Goal: Navigation & Orientation: Find specific page/section

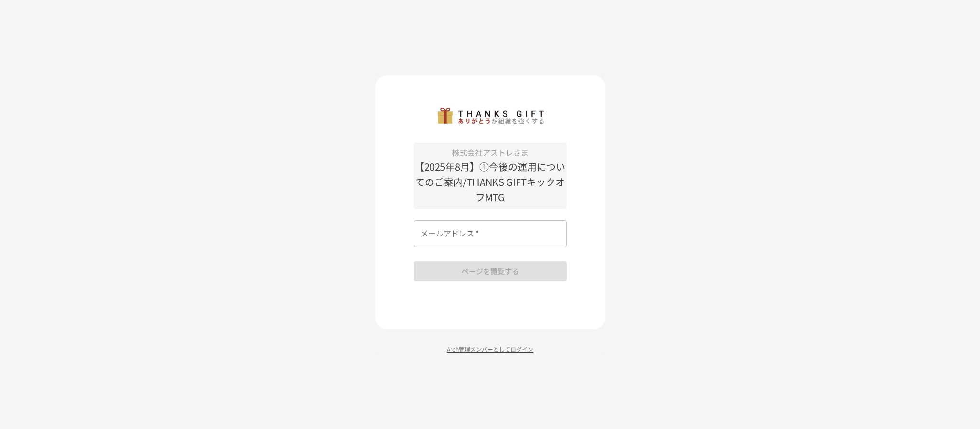
click at [478, 350] on p "Arch管理メンバーとしてログイン" at bounding box center [489, 349] width 229 height 9
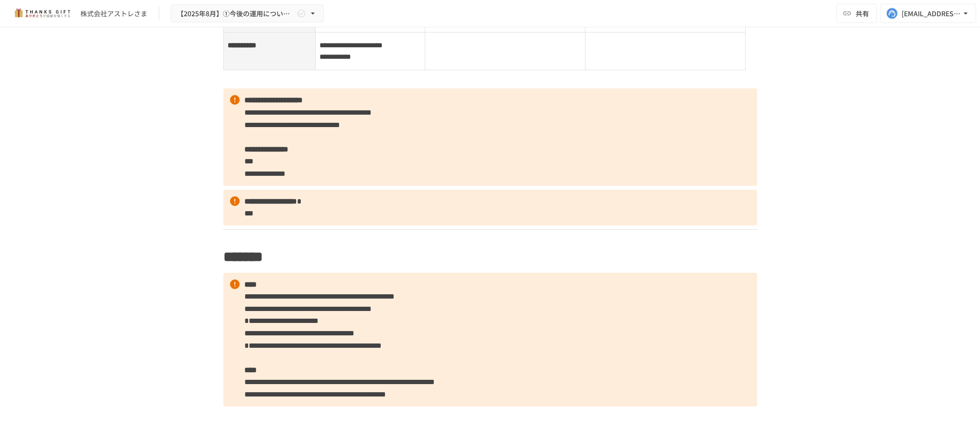
scroll to position [932, 0]
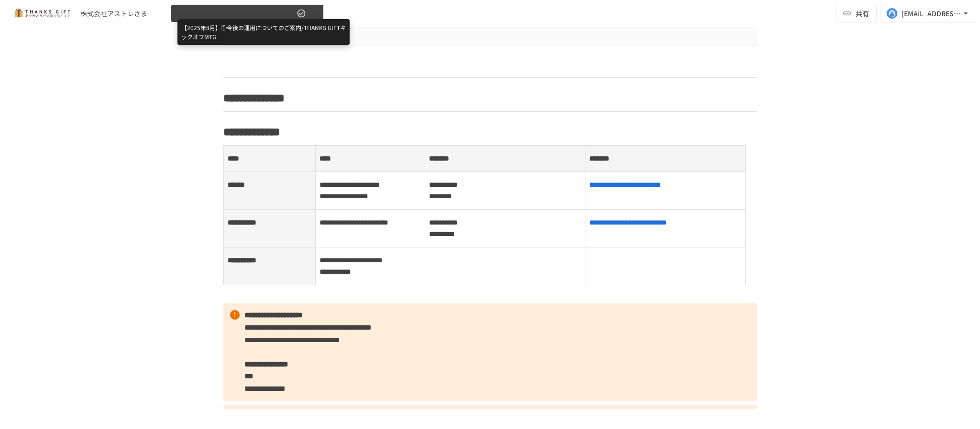
click at [241, 11] on span "【2025年8月】①今後の運用についてのご案内/THANKS GIFTキックオフMTG" at bounding box center [236, 14] width 118 height 12
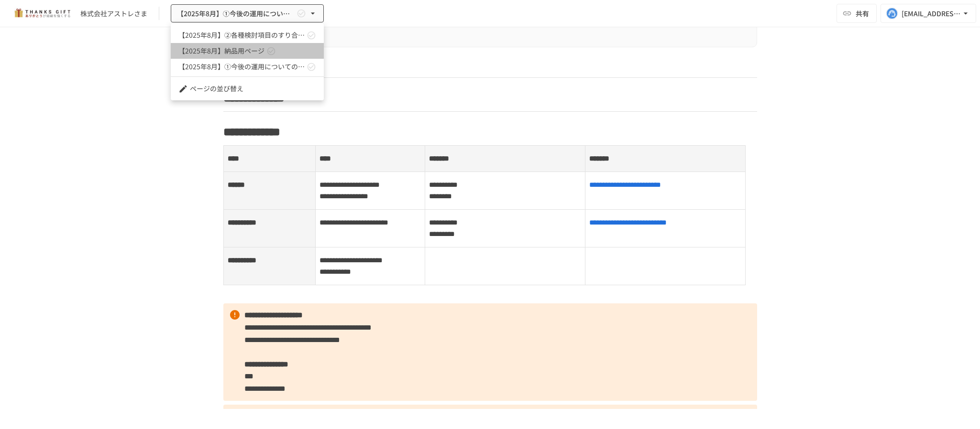
click at [251, 46] on span "【2025年8月】納品用ページ" at bounding box center [221, 51] width 86 height 10
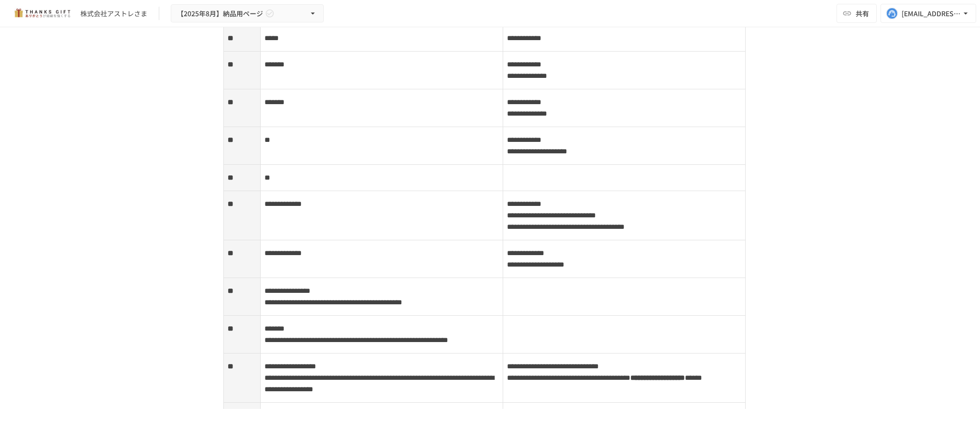
scroll to position [1710, 0]
